Goal: Find contact information: Find contact information

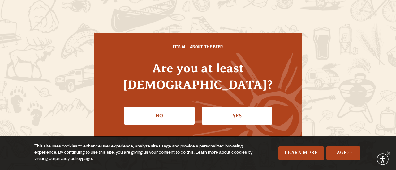
click at [231, 114] on link "Yes" at bounding box center [237, 116] width 71 height 18
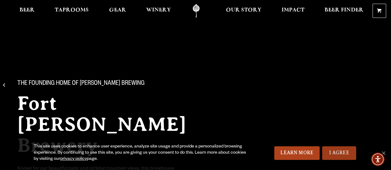
click at [339, 151] on link "I Agree" at bounding box center [339, 154] width 34 height 14
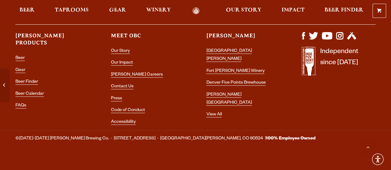
scroll to position [1813, 0]
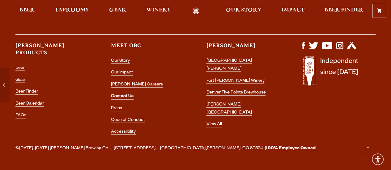
click at [130, 94] on link "Contact Us" at bounding box center [122, 97] width 23 height 6
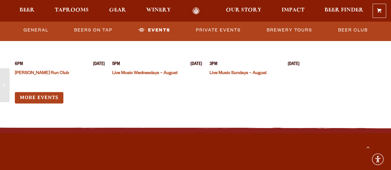
scroll to position [1508, 0]
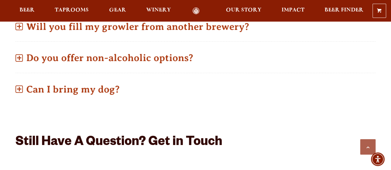
scroll to position [496, 0]
